Goal: Task Accomplishment & Management: Complete application form

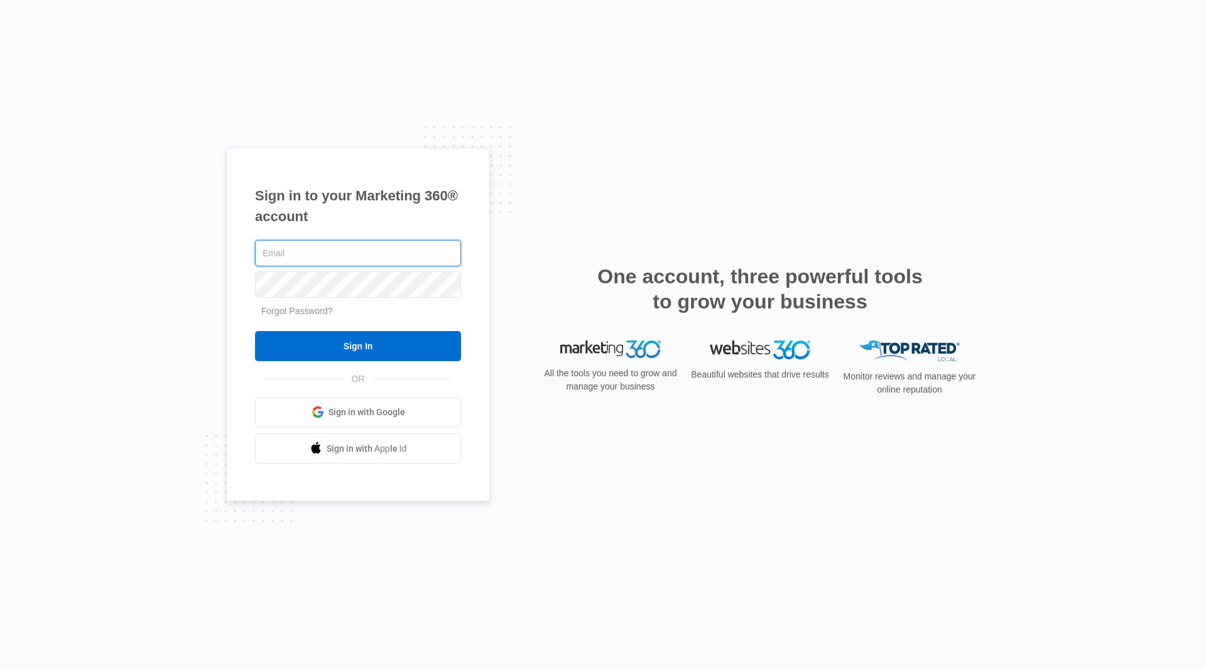
type input "[EMAIL_ADDRESS][PERSON_NAME][DOMAIN_NAME]"
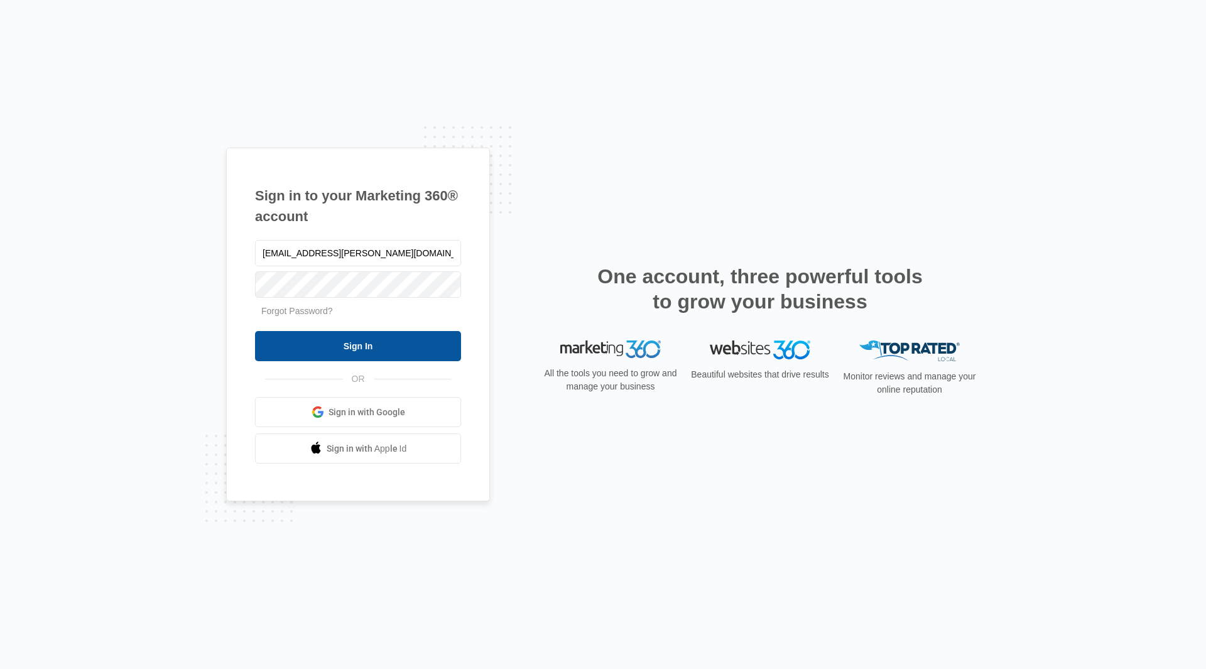
click at [443, 350] on input "Sign In" at bounding box center [358, 346] width 206 height 30
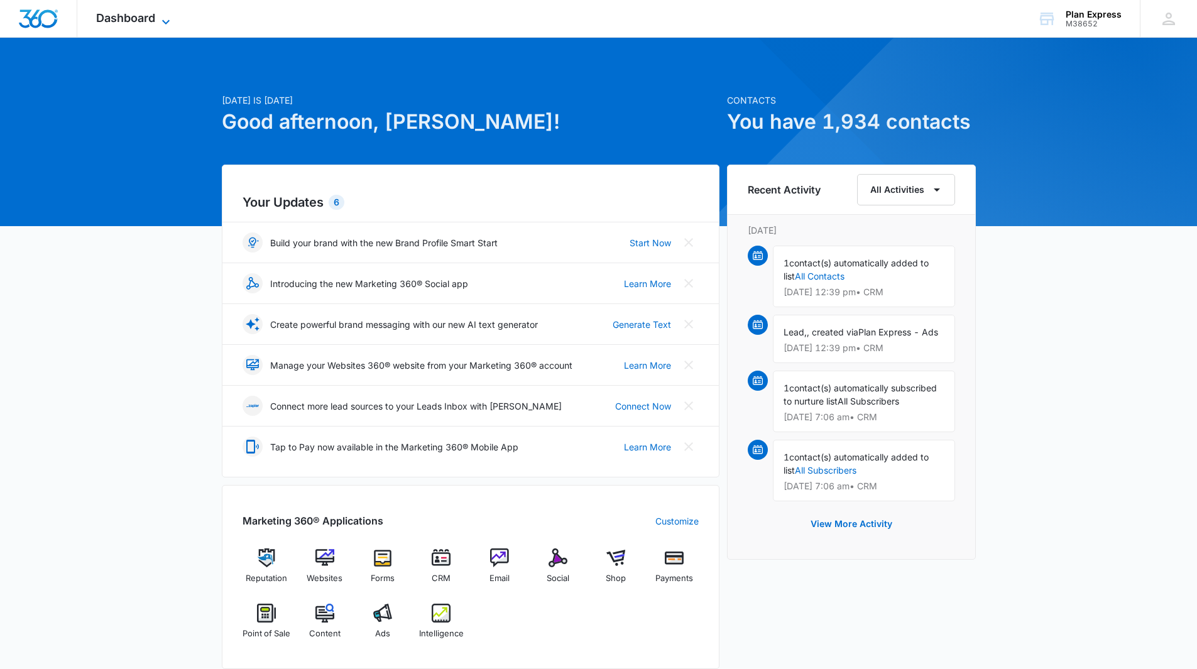
click at [154, 21] on span "Dashboard" at bounding box center [125, 17] width 59 height 13
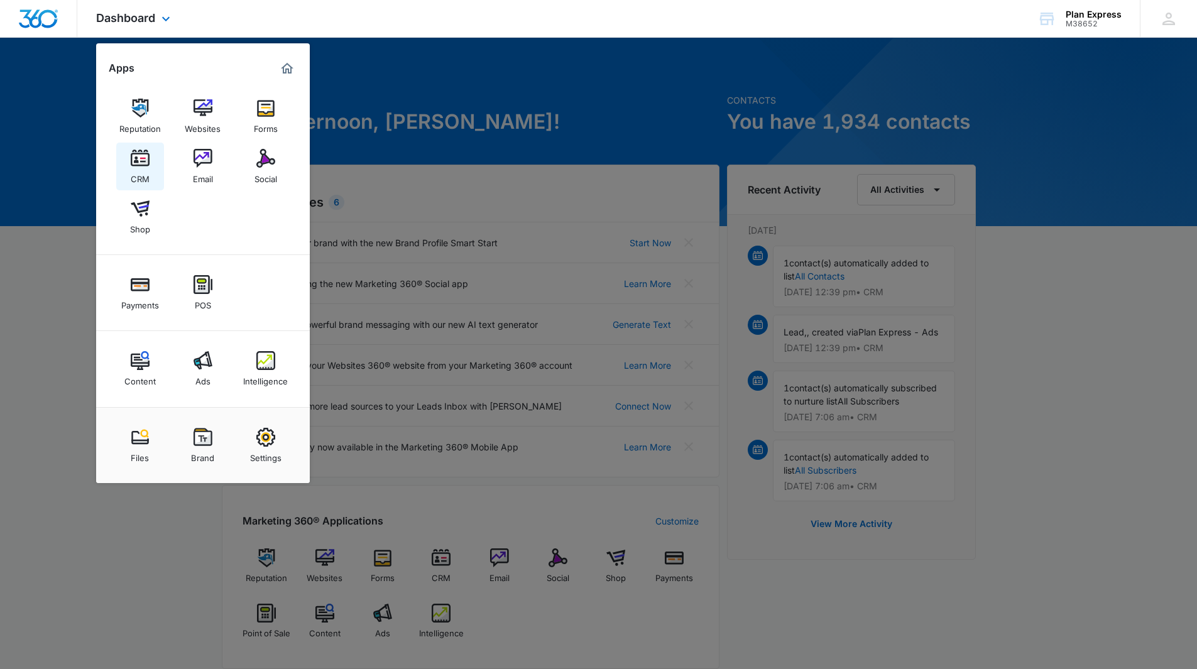
click at [138, 161] on img at bounding box center [140, 158] width 19 height 19
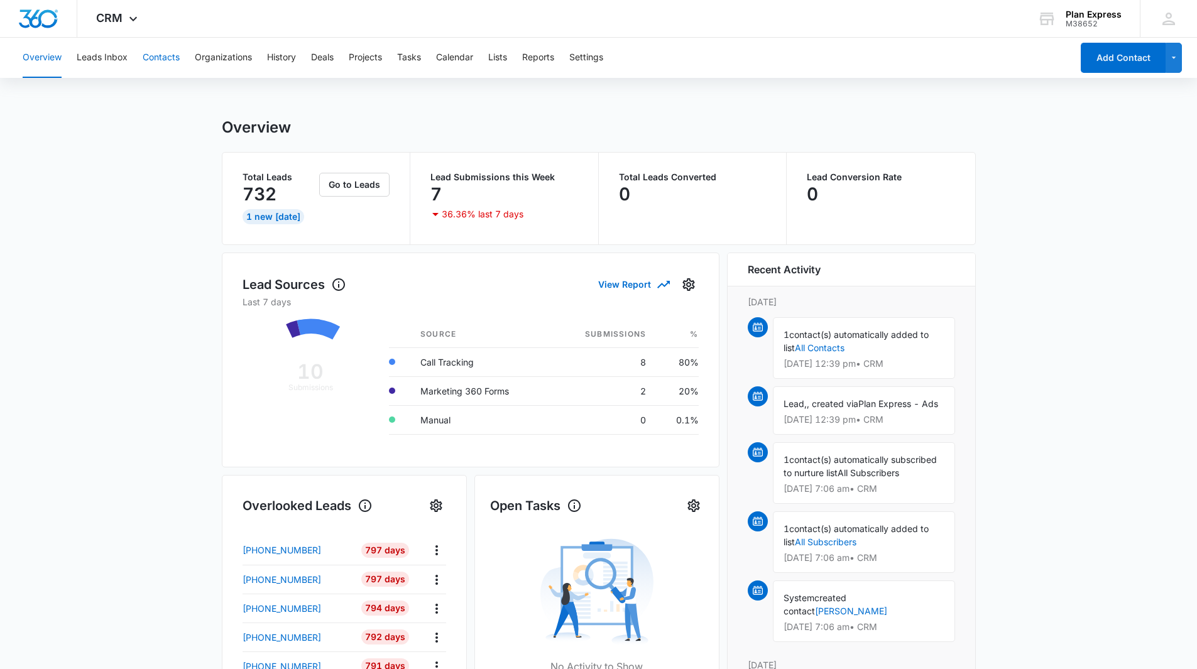
click at [157, 59] on button "Contacts" at bounding box center [161, 58] width 37 height 40
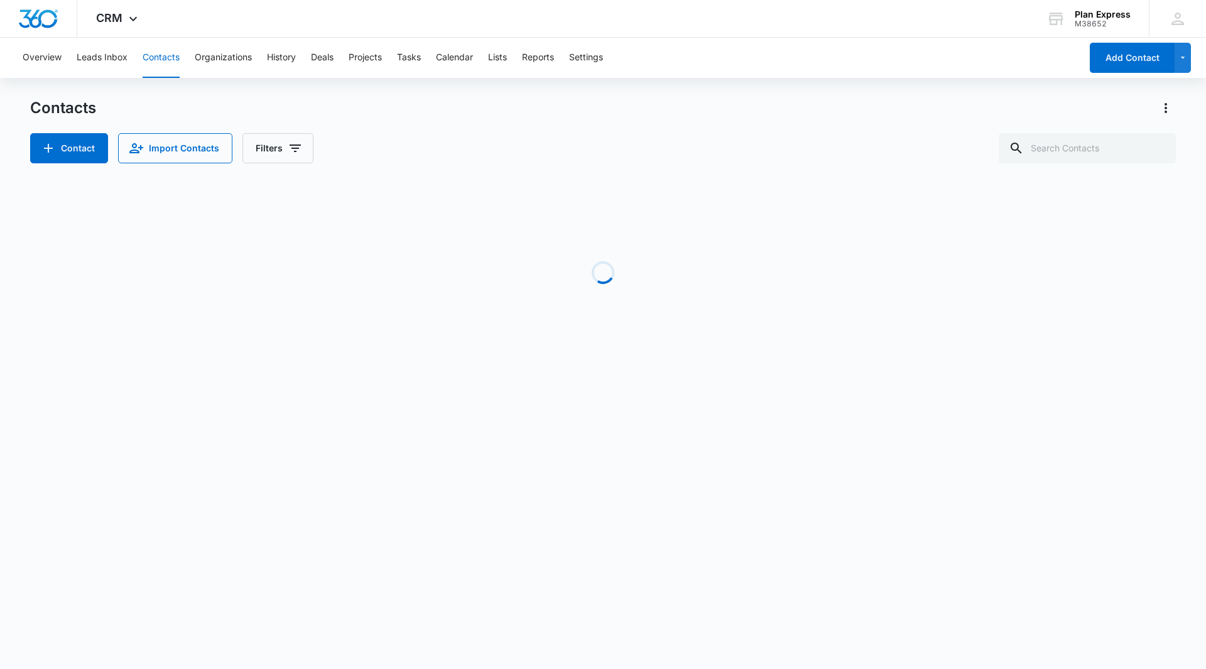
click at [232, 96] on div "Overview Leads Inbox Contacts Organizations History Deals Projects Tasks Calend…" at bounding box center [603, 210] width 1206 height 344
click at [188, 153] on button "Import Contacts" at bounding box center [175, 148] width 114 height 30
click at [189, 90] on div "Overview Leads Inbox Contacts Organizations History Deals Projects Tasks Calend…" at bounding box center [603, 210] width 1206 height 344
click at [884, 54] on div "Overview Leads Inbox Contacts Organizations History Deals Projects Tasks Calend…" at bounding box center [548, 58] width 1066 height 40
click at [165, 61] on button "Contacts" at bounding box center [161, 58] width 37 height 40
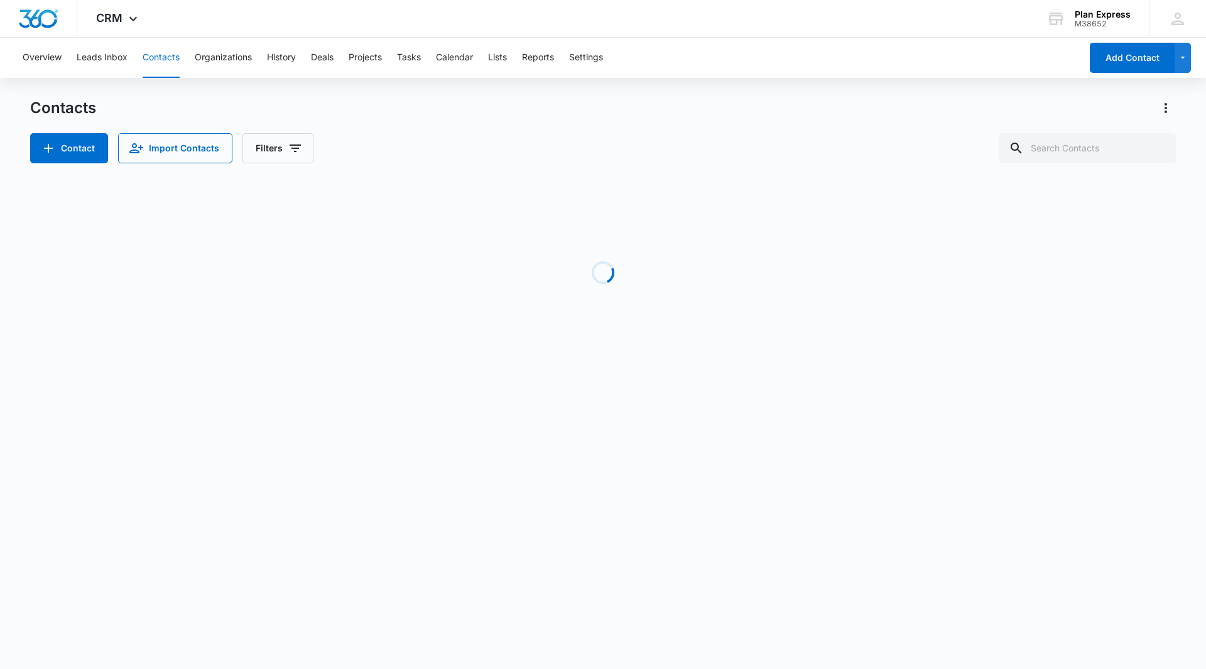
click at [329, 113] on div "Contacts" at bounding box center [603, 108] width 1146 height 20
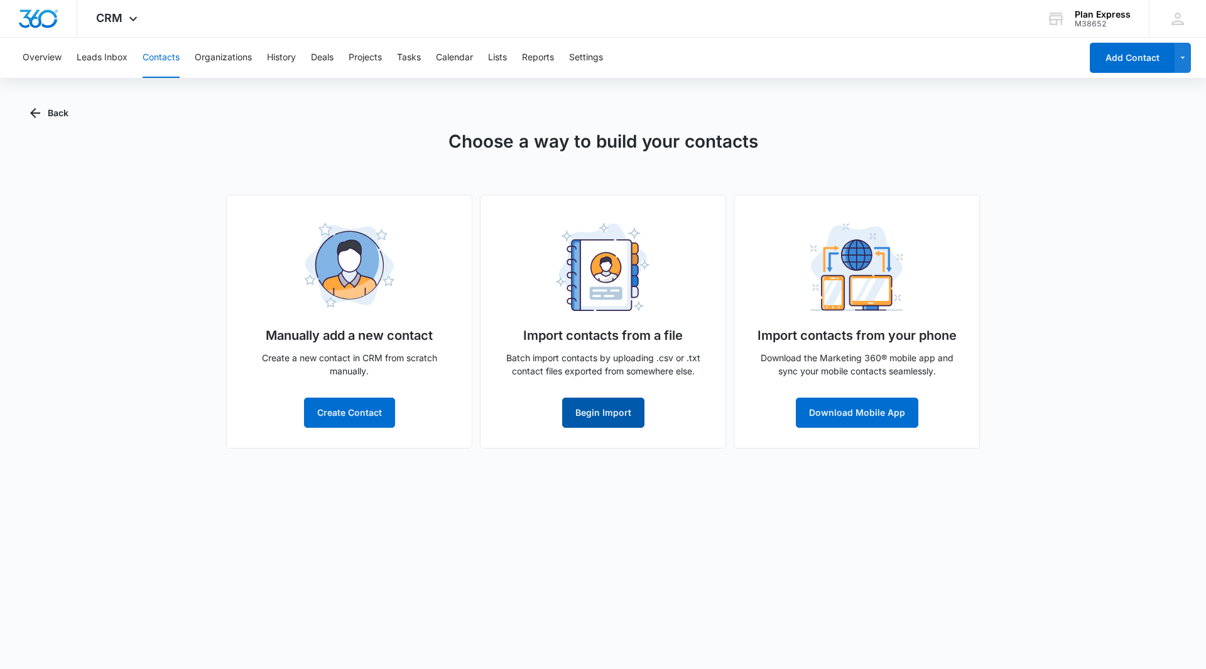
click at [582, 411] on button "Begin Import" at bounding box center [603, 413] width 82 height 30
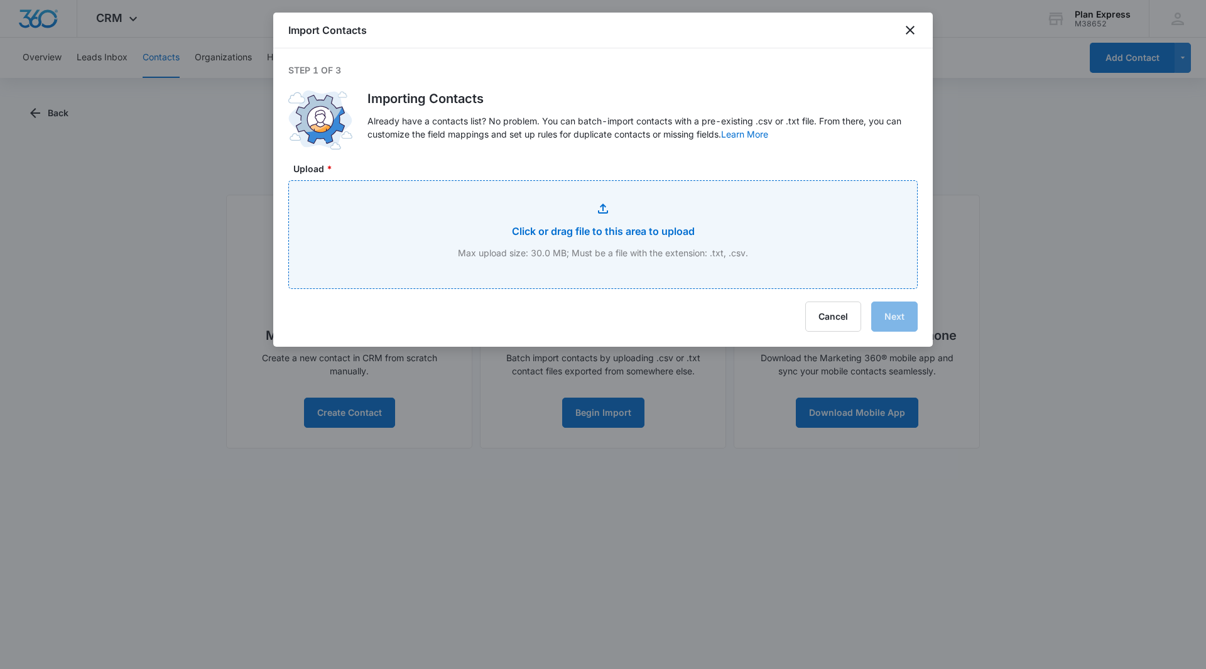
click at [560, 226] on input "Upload *" at bounding box center [603, 234] width 628 height 107
type input "C:\fakepath\[DATE] POD Weekly.csv"
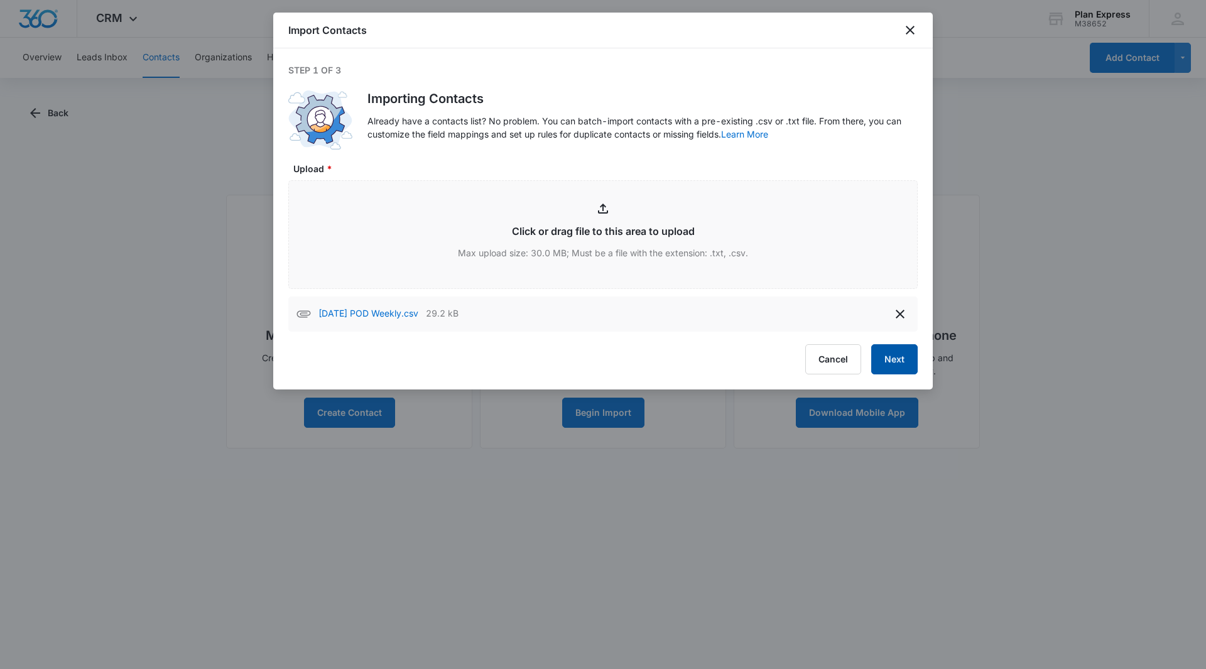
click at [890, 358] on button "Next" at bounding box center [894, 359] width 46 height 30
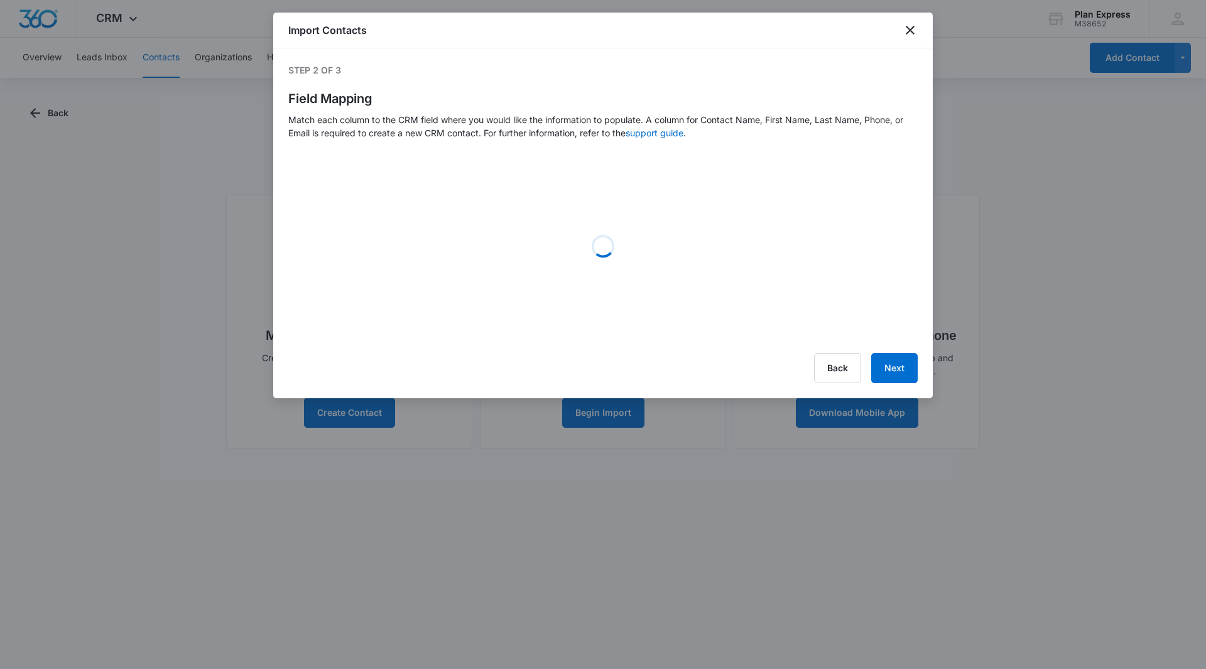
select select "358"
select select "name"
select select "184"
select select "185"
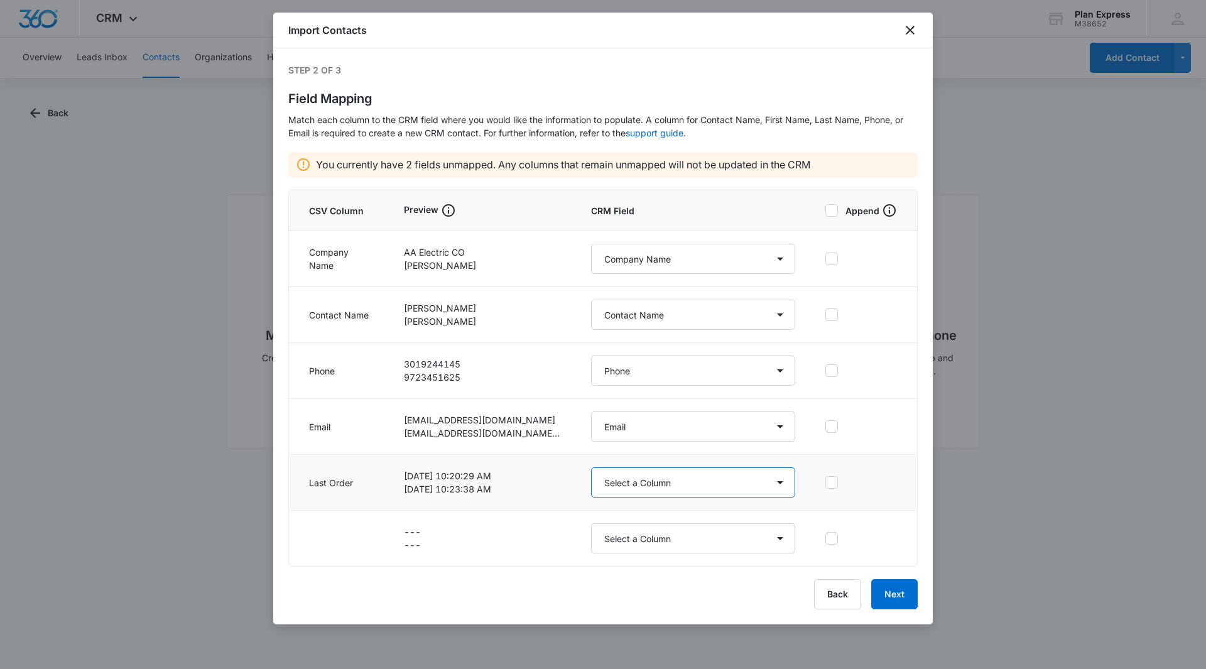
click at [652, 479] on select "Select a Column Address/City Address/Country Address/State Address/Street Addre…" at bounding box center [693, 482] width 204 height 30
select select "357"
click at [591, 467] on select "Select a Column Address/City Address/Country Address/State Address/Street Addre…" at bounding box center [693, 482] width 204 height 30
click at [835, 537] on icon at bounding box center [832, 538] width 8 height 6
click at [825, 537] on input "checkbox" at bounding box center [825, 538] width 0 height 9
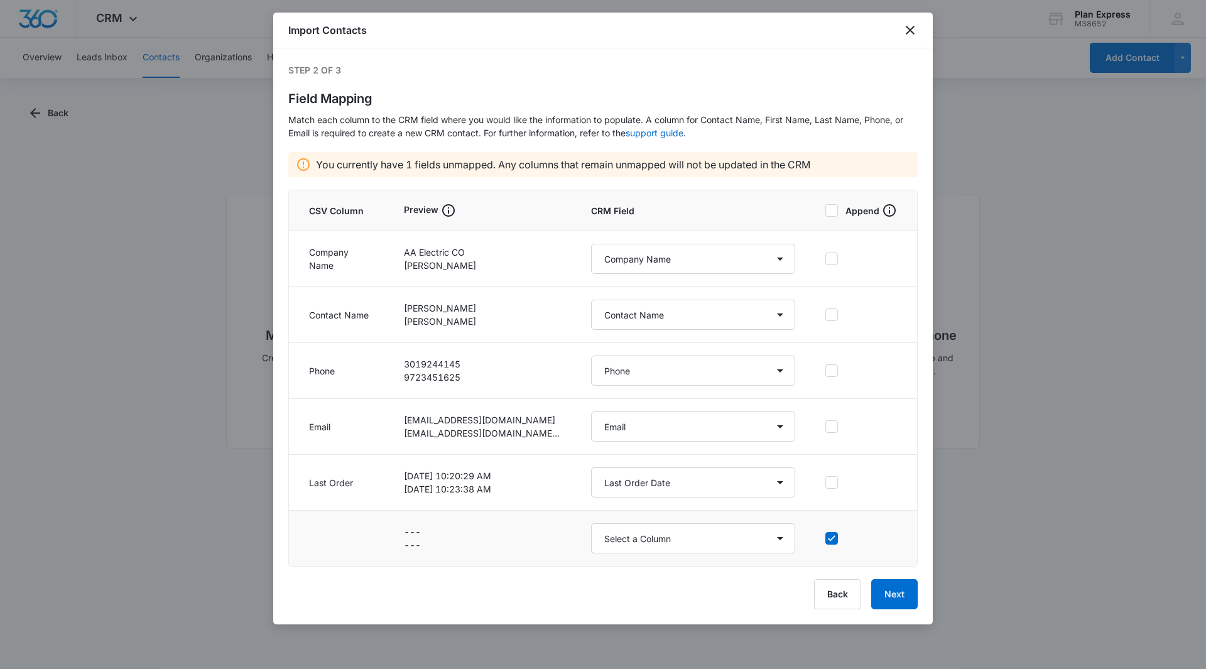
click at [828, 540] on icon at bounding box center [831, 538] width 11 height 11
click at [825, 540] on input "checkbox" at bounding box center [825, 538] width 0 height 9
click at [828, 540] on icon at bounding box center [831, 538] width 11 height 11
click at [825, 540] on input "checkbox" at bounding box center [825, 538] width 0 height 9
click at [787, 545] on select "Select a Column Address/City Address/Country Address/State Address/Street Addre…" at bounding box center [693, 538] width 204 height 30
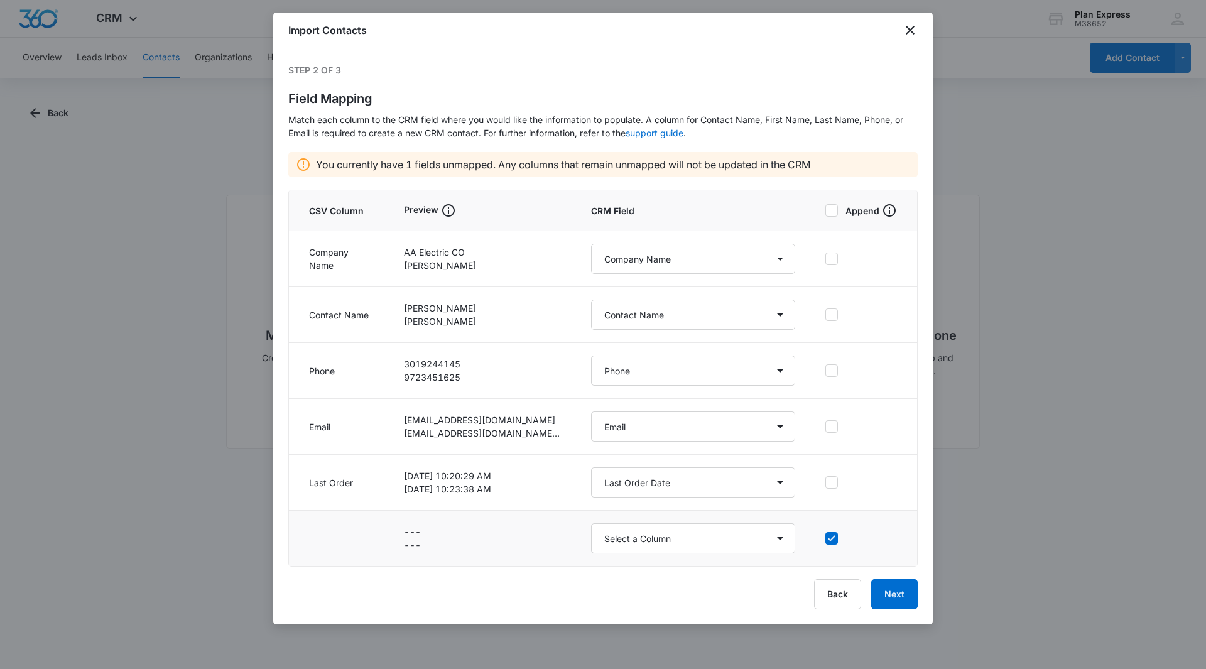
click at [831, 541] on icon at bounding box center [832, 538] width 8 height 6
click at [825, 541] on input "checkbox" at bounding box center [825, 538] width 0 height 9
click at [887, 589] on button "Next" at bounding box center [894, 594] width 46 height 30
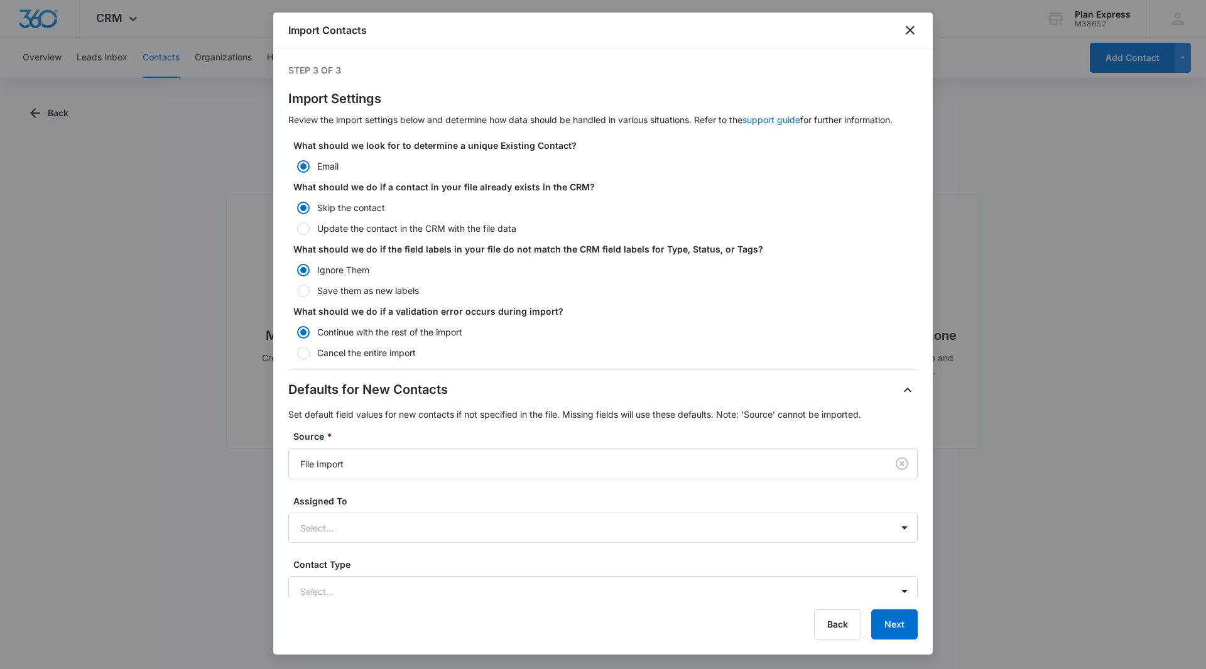
scroll to position [160, 0]
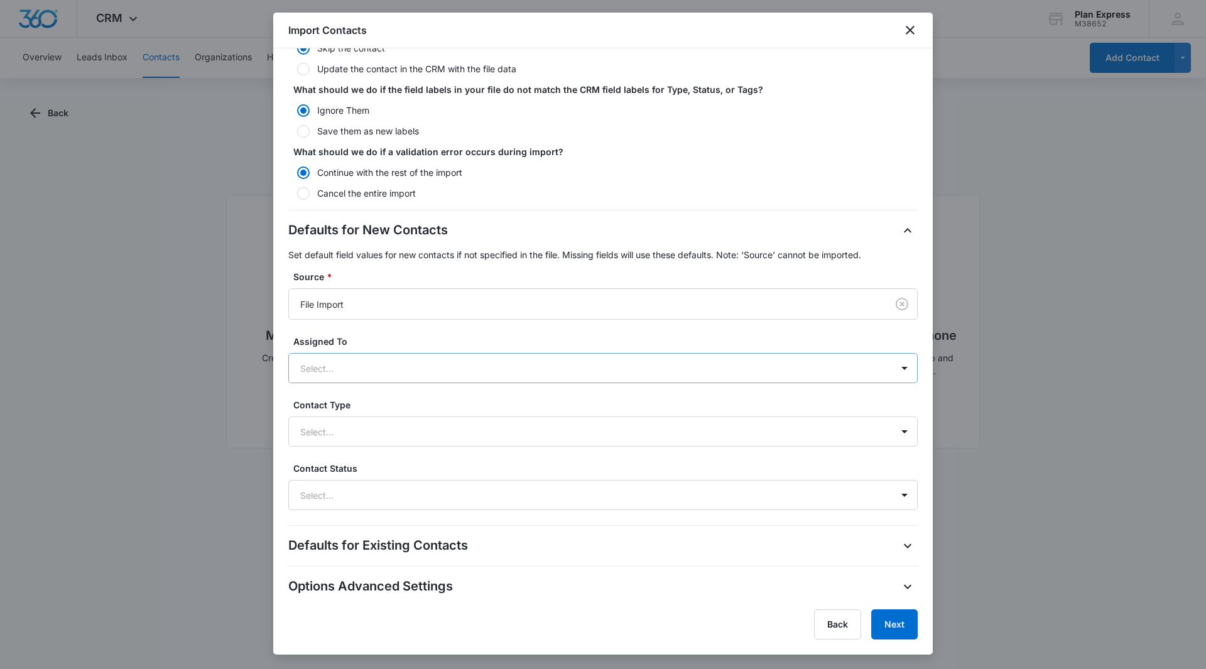
click at [455, 370] on div at bounding box center [587, 369] width 575 height 16
click at [456, 406] on div "[PERSON_NAME]" at bounding box center [601, 412] width 597 height 13
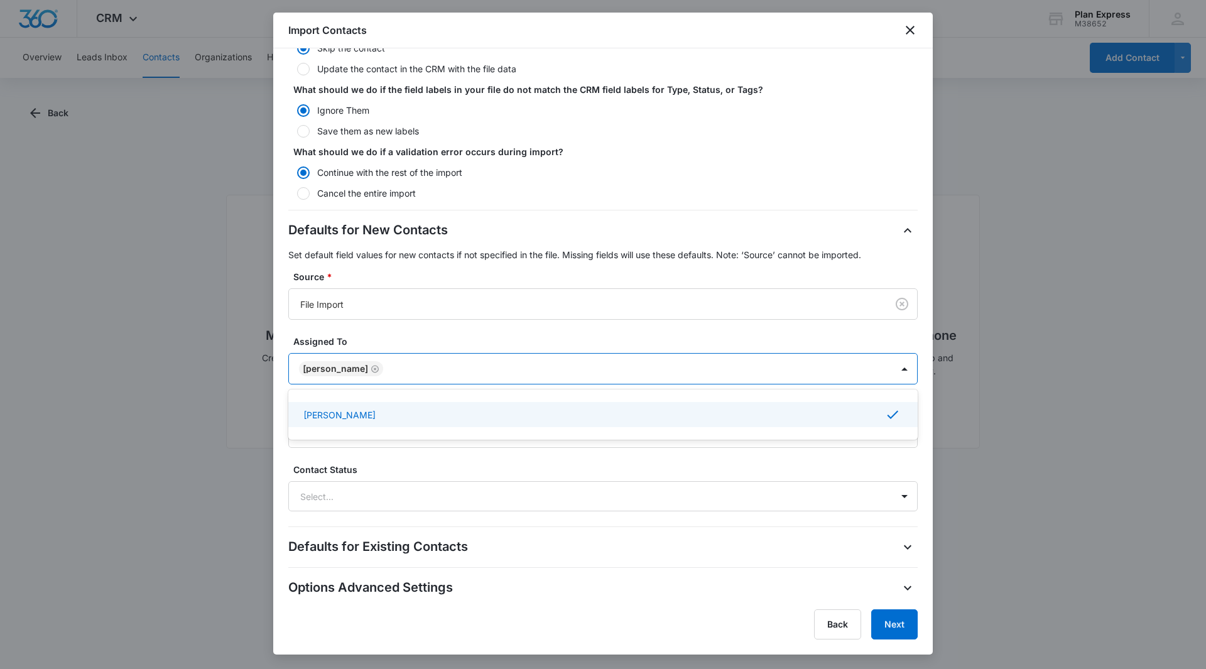
click at [449, 329] on div "Defaults for New Contacts Set default field values for new contacts if not spec…" at bounding box center [602, 366] width 629 height 291
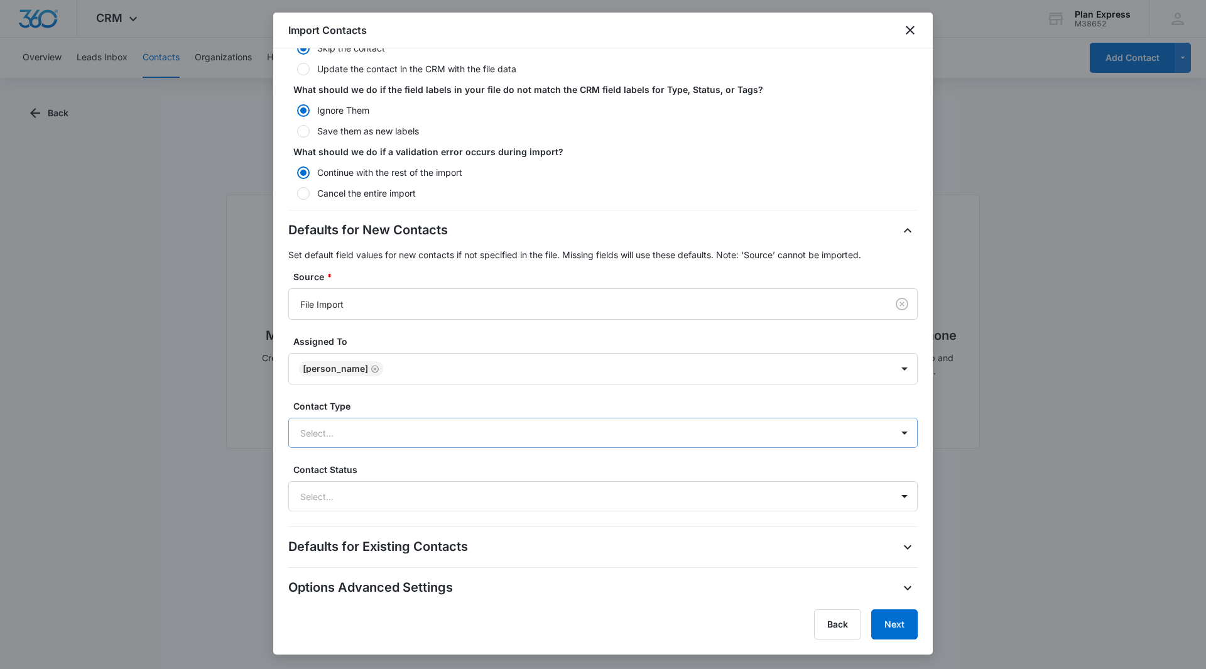
click at [442, 436] on div at bounding box center [587, 433] width 575 height 16
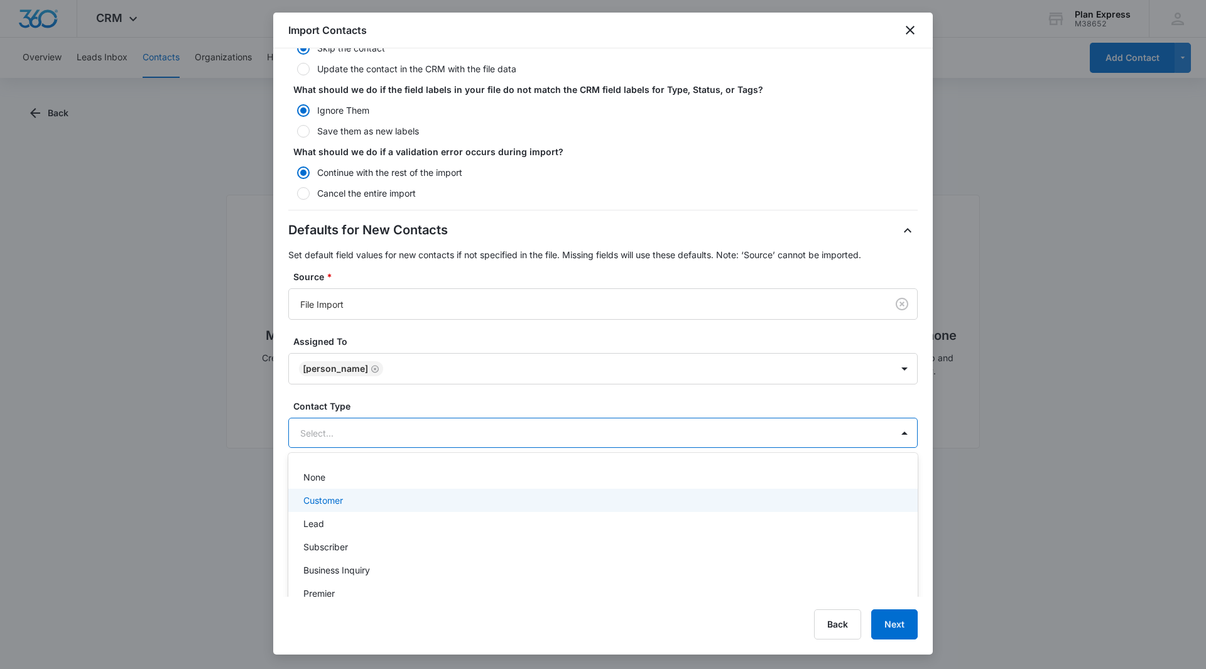
click at [414, 508] on div "Customer" at bounding box center [602, 500] width 629 height 23
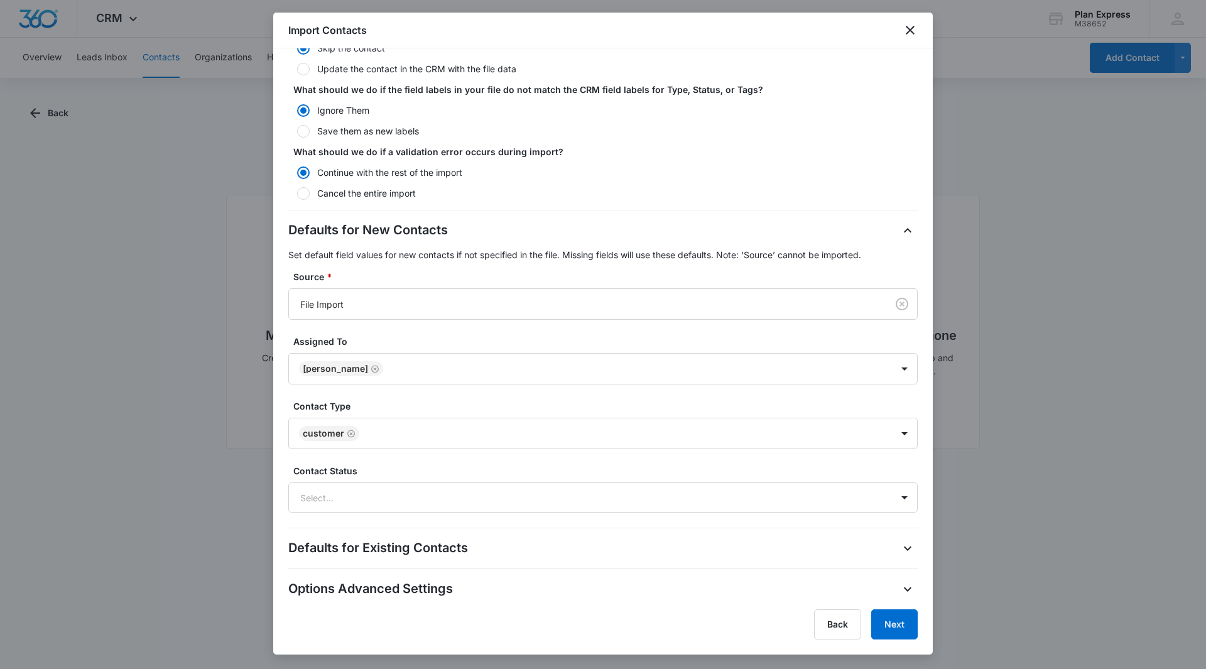
click at [291, 402] on div "Contact Type Customer" at bounding box center [602, 425] width 629 height 50
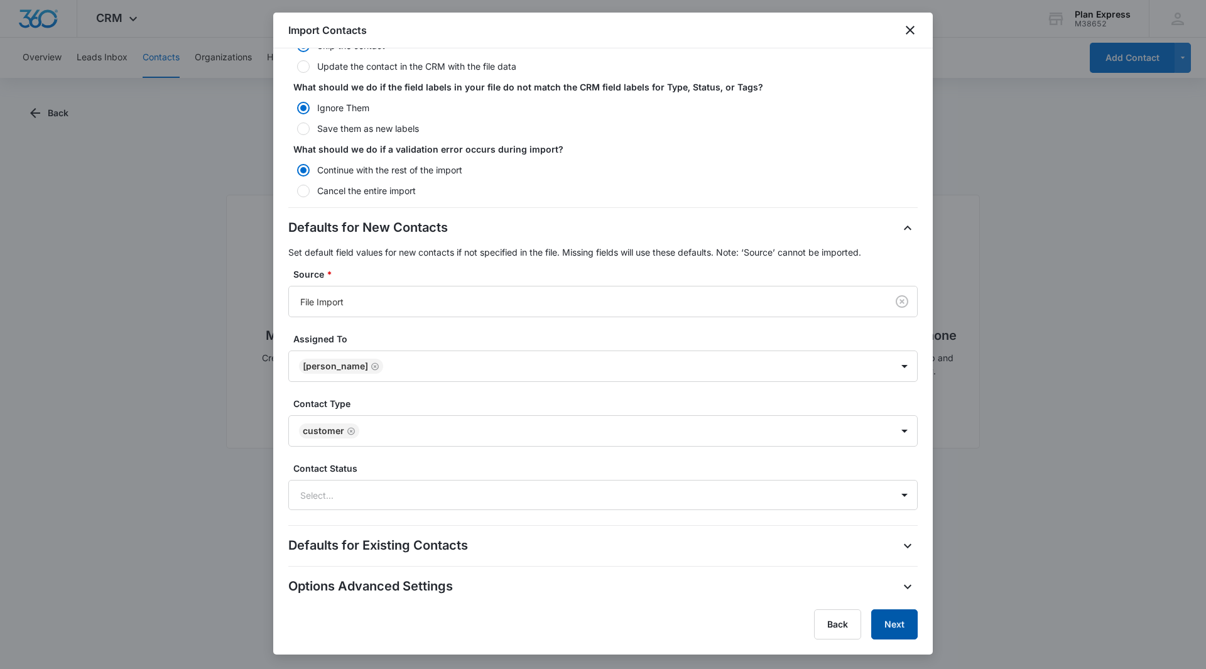
click at [902, 626] on button "Next" at bounding box center [894, 624] width 46 height 30
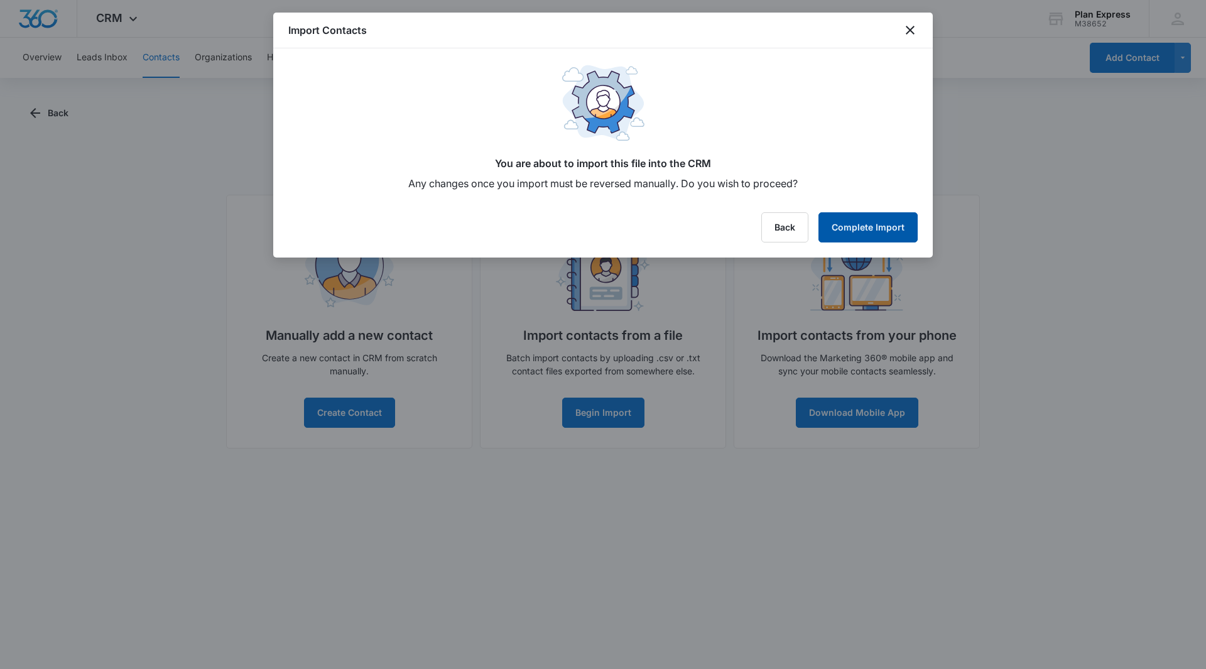
scroll to position [0, 0]
click at [873, 227] on button "Complete Import" at bounding box center [868, 227] width 99 height 30
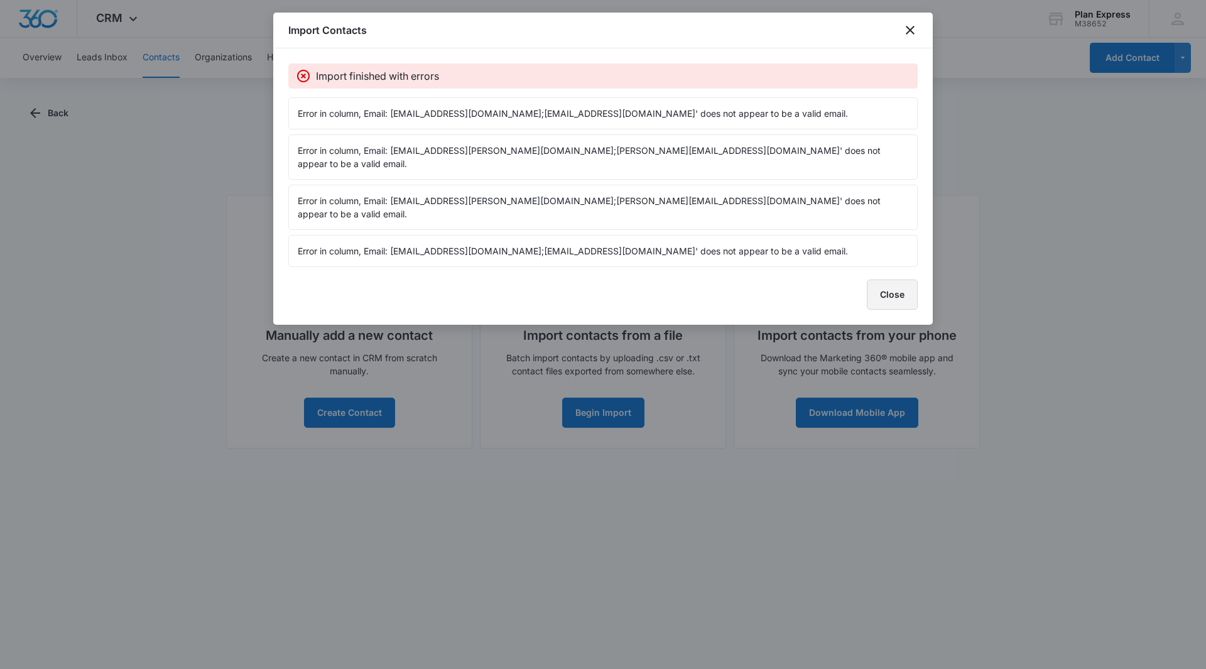
click at [889, 280] on button "Close" at bounding box center [892, 295] width 51 height 30
